Goal: Task Accomplishment & Management: Manage account settings

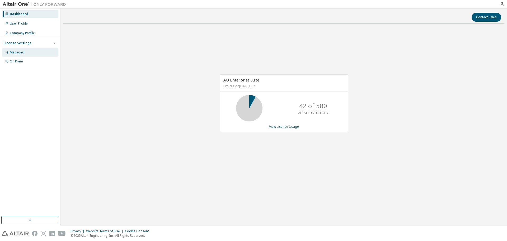
click at [19, 53] on div "Managed" at bounding box center [17, 52] width 15 height 4
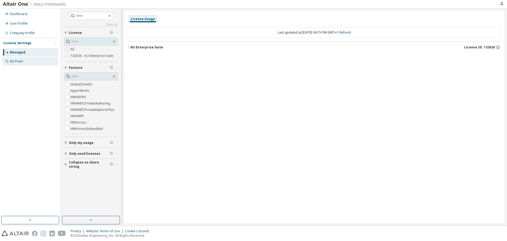
click at [27, 60] on div "On Prem" at bounding box center [30, 61] width 56 height 8
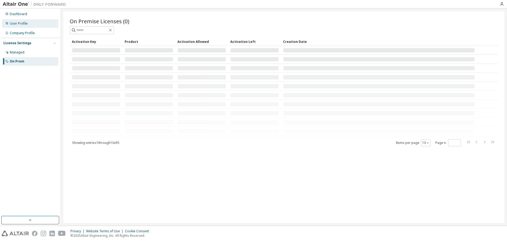
click at [27, 25] on div "User Profile" at bounding box center [30, 23] width 56 height 8
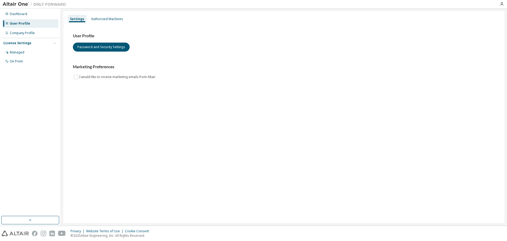
click at [106, 22] on div "Authorized Machines" at bounding box center [107, 19] width 36 height 8
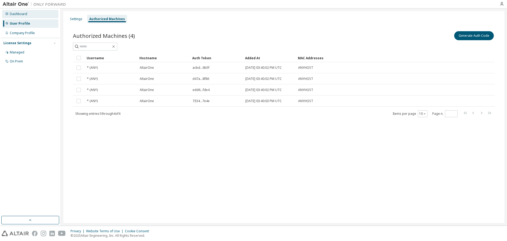
click at [29, 14] on div "Dashboard" at bounding box center [30, 14] width 56 height 8
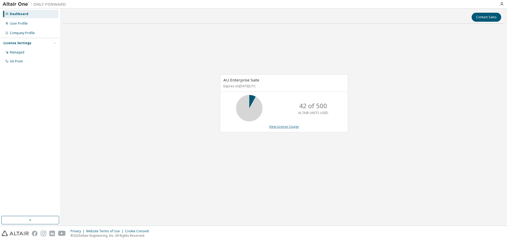
click at [282, 125] on link "View License Usage" at bounding box center [284, 126] width 30 height 4
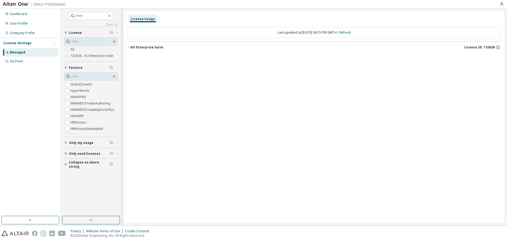
click at [84, 154] on span "Only used licenses" at bounding box center [84, 153] width 31 height 4
click at [76, 121] on span "Only used licenses" at bounding box center [84, 120] width 31 height 4
click at [67, 135] on div "GlobalZoneEU HyperWorks HWAIFPBS HWAMDCPrivateAuthoring HWAMDCPrivateExplorerPl…" at bounding box center [91, 104] width 54 height 64
click at [99, 152] on div "Only used licenses" at bounding box center [92, 153] width 47 height 4
click at [90, 142] on span "Only my usage" at bounding box center [81, 143] width 25 height 4
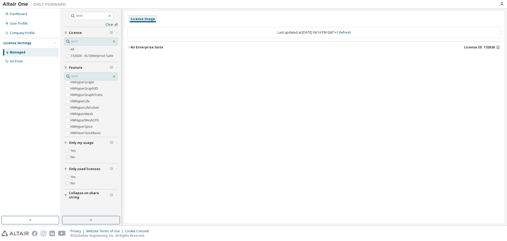
scroll to position [634, 0]
click at [89, 114] on label "HWHyperMesh" at bounding box center [83, 116] width 24 height 6
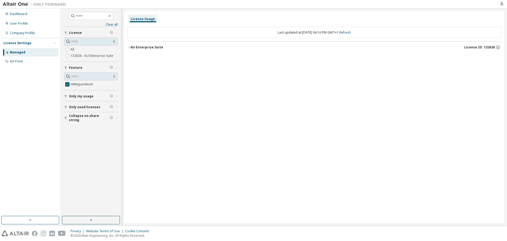
scroll to position [0, 0]
click at [87, 106] on span "Only used licenses" at bounding box center [84, 107] width 31 height 4
click at [82, 107] on span "Only used licenses" at bounding box center [84, 107] width 31 height 4
click at [74, 57] on label "132626 - AU Enterprise Suite" at bounding box center [93, 56] width 44 height 6
click at [23, 3] on img at bounding box center [36, 4] width 66 height 5
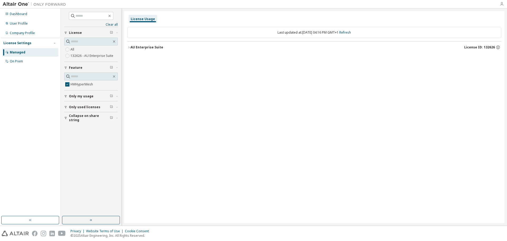
click at [501, 6] on div at bounding box center [502, 4] width 11 height 8
click at [501, 6] on icon "button" at bounding box center [502, 4] width 4 height 4
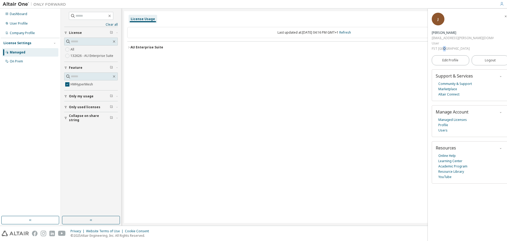
drag, startPoint x: 463, startPoint y: 29, endPoint x: 459, endPoint y: 29, distance: 3.4
click at [459, 46] on div "FST LISBOA" at bounding box center [463, 48] width 62 height 5
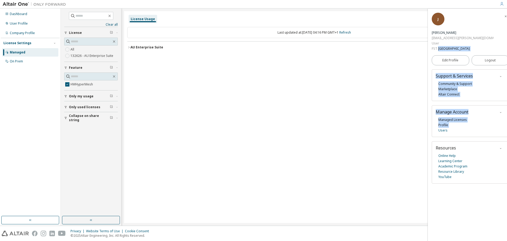
drag, startPoint x: 459, startPoint y: 29, endPoint x: 457, endPoint y: 108, distance: 79.5
click at [457, 108] on div "J João Dias Rodrigues joao.d.rodrigues@tecnico.ulisboa.pt User FST LISBOA Edit …" at bounding box center [470, 125] width 85 height 232
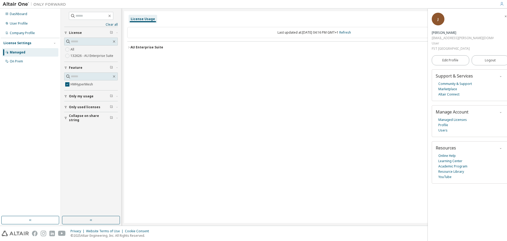
click at [393, 166] on div "License Usage Last updated at: Sun 2025-09-14 04:16 PM GMT+1 Refresh AU Enterpr…" at bounding box center [314, 117] width 380 height 212
click at [452, 86] on link "Marketplace" at bounding box center [447, 88] width 19 height 5
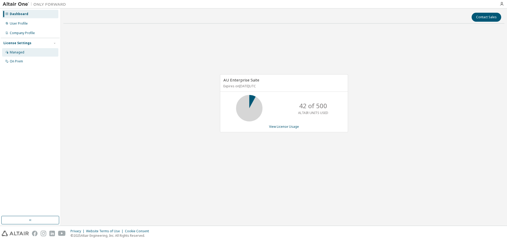
click at [28, 54] on div "Managed" at bounding box center [30, 52] width 56 height 8
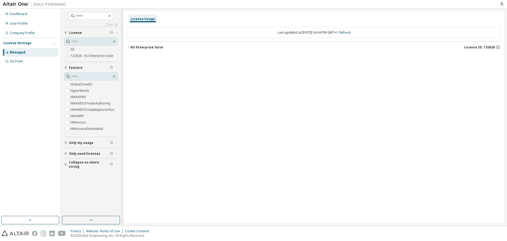
click at [93, 153] on span "Only used licenses" at bounding box center [84, 153] width 31 height 4
click at [20, 59] on div "On Prem" at bounding box center [16, 61] width 13 height 4
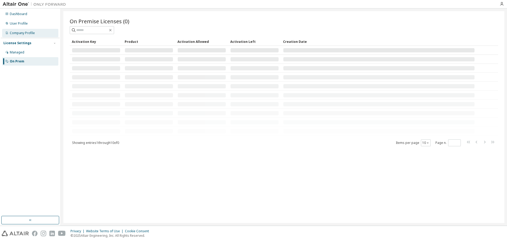
click at [30, 32] on div "Company Profile" at bounding box center [22, 33] width 25 height 4
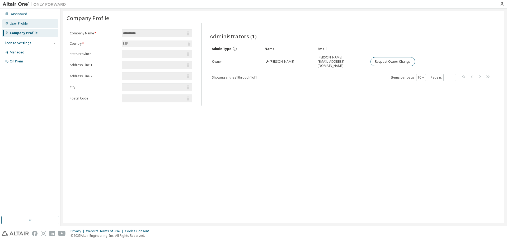
click at [29, 25] on div "User Profile" at bounding box center [30, 23] width 56 height 8
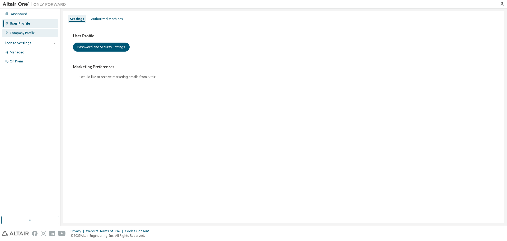
click at [29, 29] on div "Company Profile" at bounding box center [30, 33] width 56 height 8
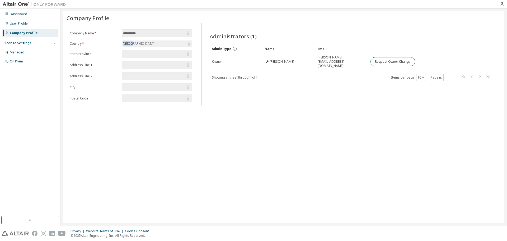
drag, startPoint x: 135, startPoint y: 41, endPoint x: 118, endPoint y: 41, distance: 16.6
click at [118, 41] on form "**********" at bounding box center [131, 65] width 122 height 73
click at [284, 102] on div "Administrators (1) Clear Load Save Save As Field Operator Value Select filter S…" at bounding box center [351, 65] width 296 height 79
click at [26, 26] on div "User Profile" at bounding box center [30, 23] width 56 height 8
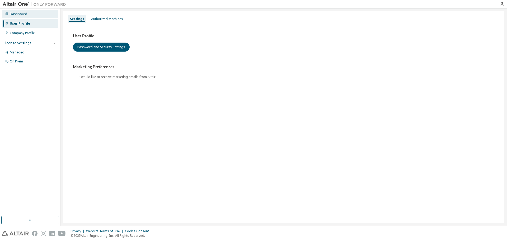
click at [10, 12] on div "Dashboard" at bounding box center [30, 14] width 56 height 8
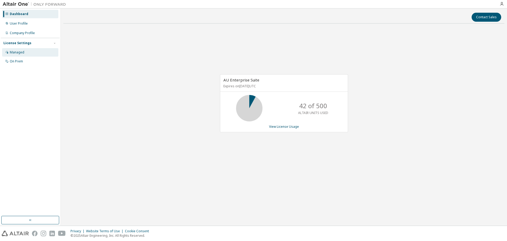
click at [14, 52] on div "Managed" at bounding box center [17, 52] width 15 height 4
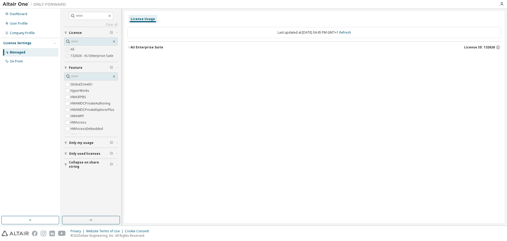
click at [22, 4] on img at bounding box center [36, 4] width 66 height 5
click at [502, 5] on icon "button" at bounding box center [502, 4] width 4 height 4
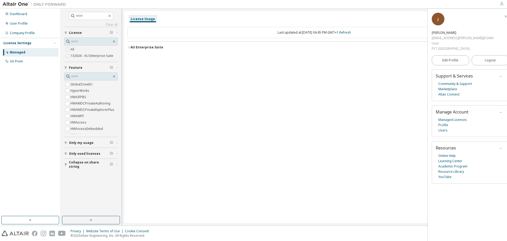
click at [16, 3] on img at bounding box center [36, 4] width 66 height 5
click at [15, 3] on img at bounding box center [36, 4] width 66 height 5
click at [20, 15] on div "Dashboard" at bounding box center [18, 14] width 17 height 4
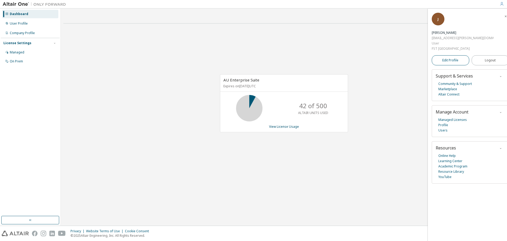
click at [447, 58] on span "Edit Profile" at bounding box center [450, 60] width 16 height 4
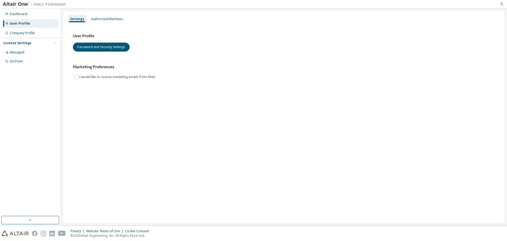
click at [503, 4] on icon "button" at bounding box center [502, 4] width 4 height 4
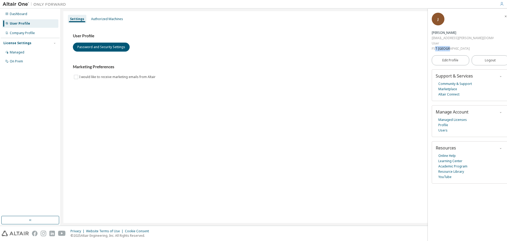
drag, startPoint x: 452, startPoint y: 31, endPoint x: 466, endPoint y: 33, distance: 13.3
click at [466, 46] on div "FST LISBOA" at bounding box center [463, 48] width 62 height 5
click at [447, 117] on link "Managed Licenses" at bounding box center [452, 119] width 29 height 5
